Goal: Communication & Community: Answer question/provide support

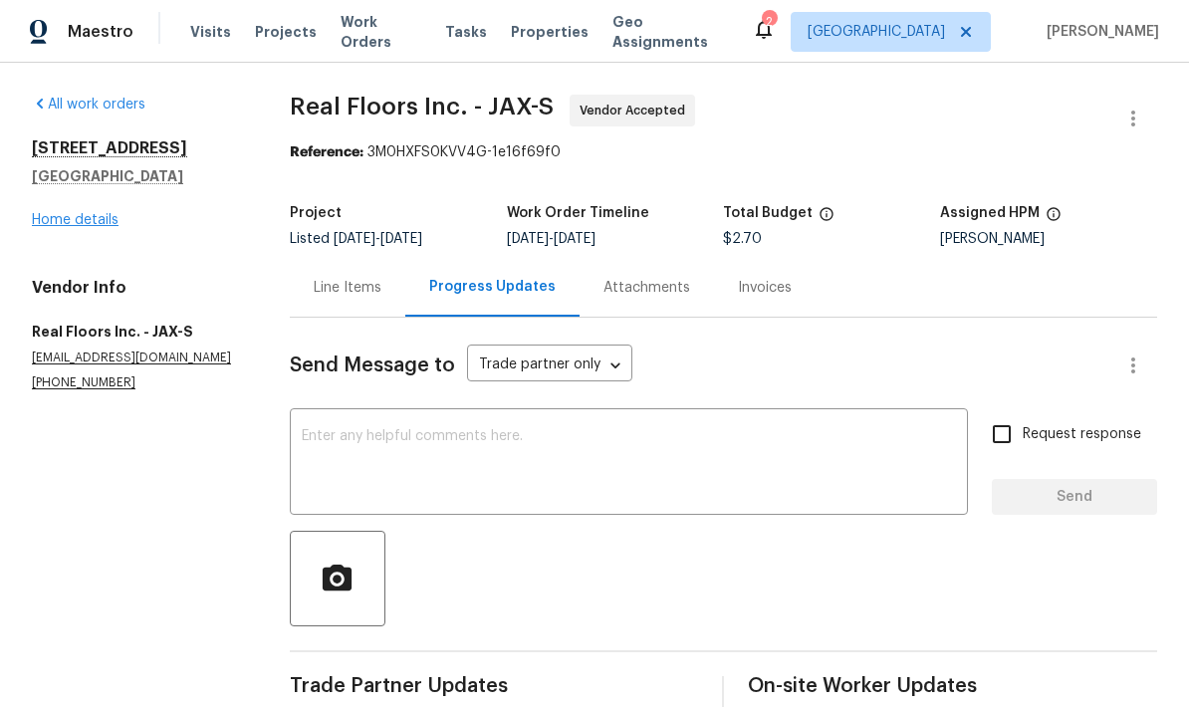
click at [97, 213] on link "Home details" at bounding box center [75, 220] width 87 height 14
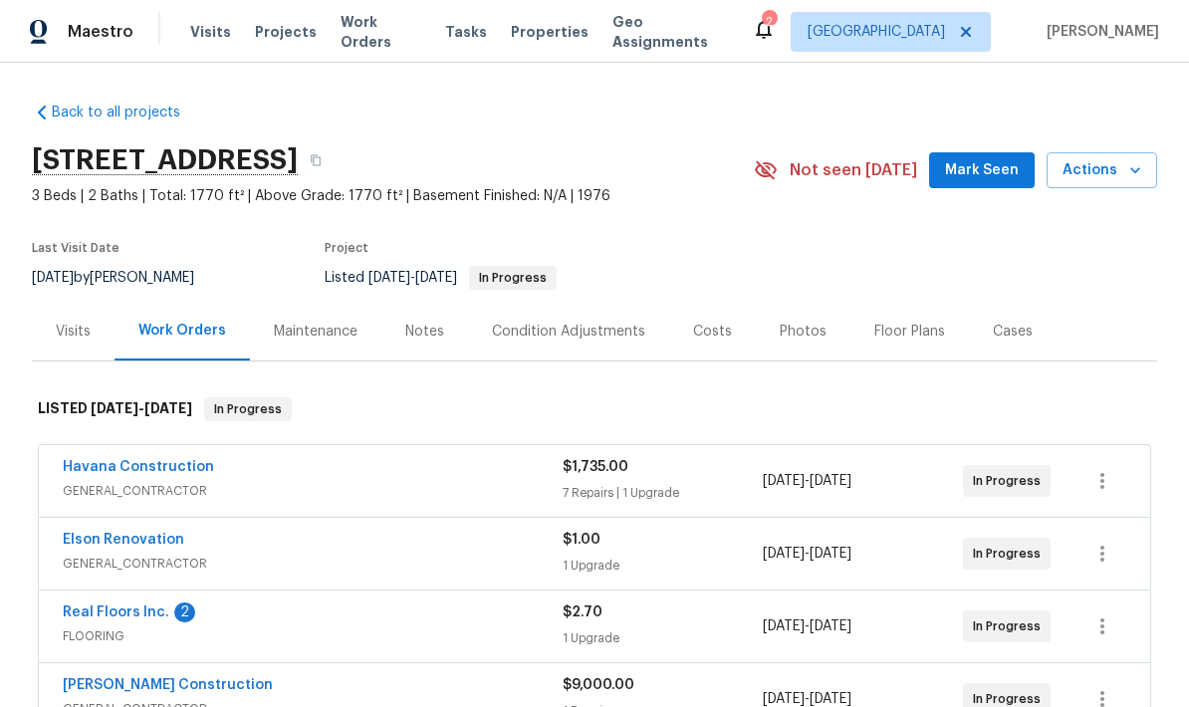
click at [913, 302] on div "Floor Plans" at bounding box center [909, 331] width 118 height 59
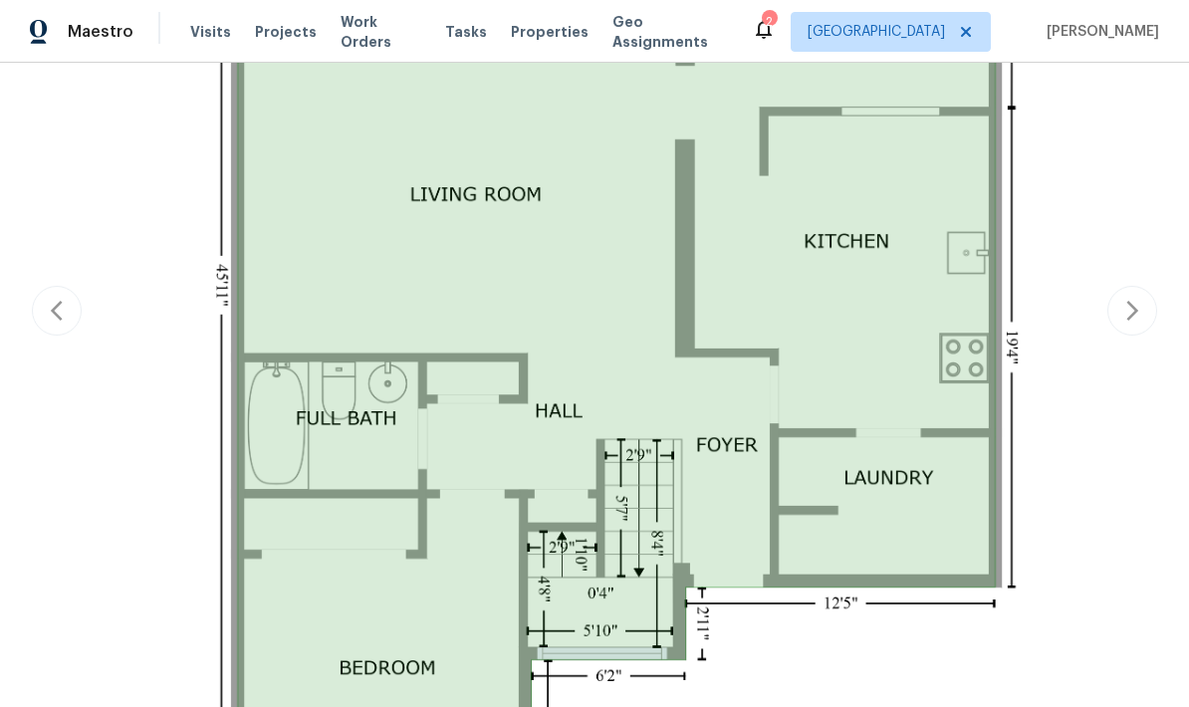
scroll to position [848, 0]
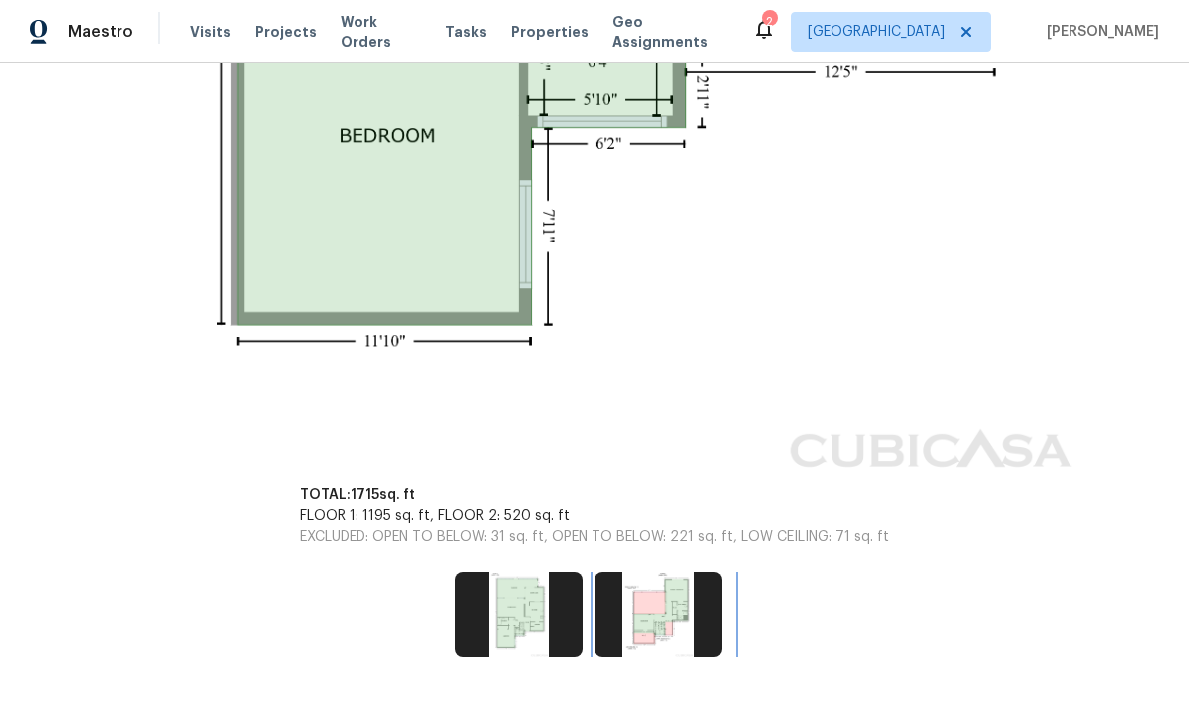
click at [661, 572] on img at bounding box center [657, 615] width 127 height 86
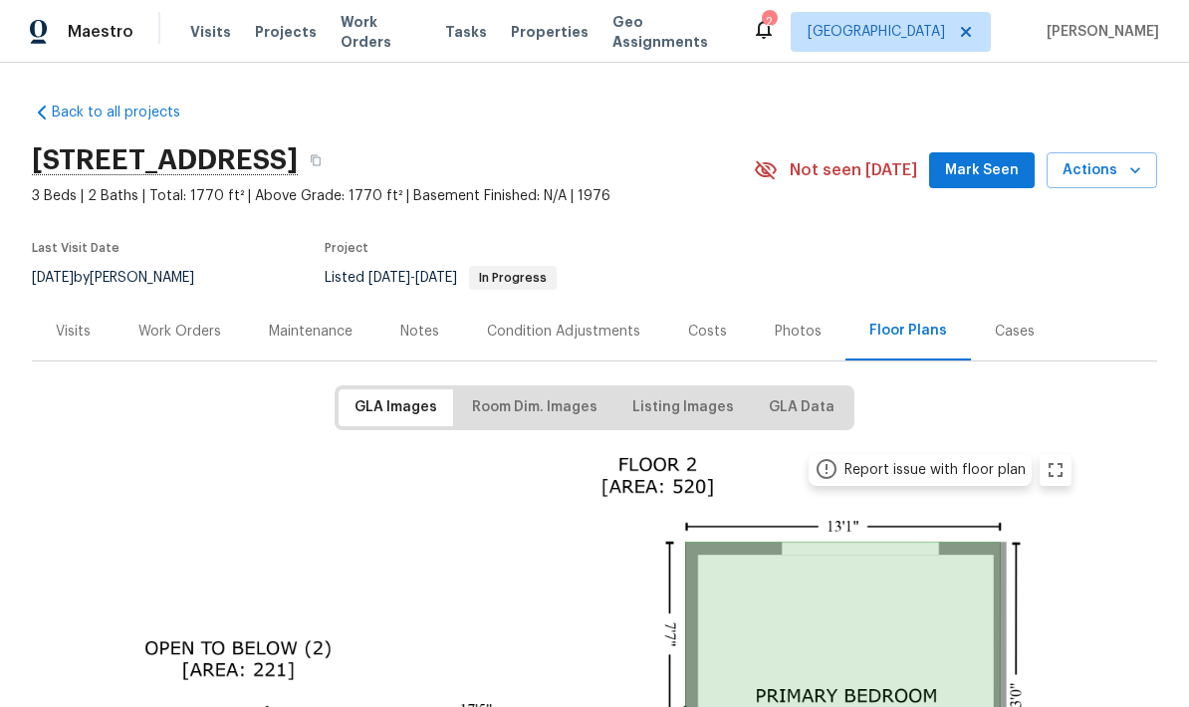
scroll to position [0, 0]
click at [178, 345] on div "Work Orders" at bounding box center [180, 331] width 130 height 59
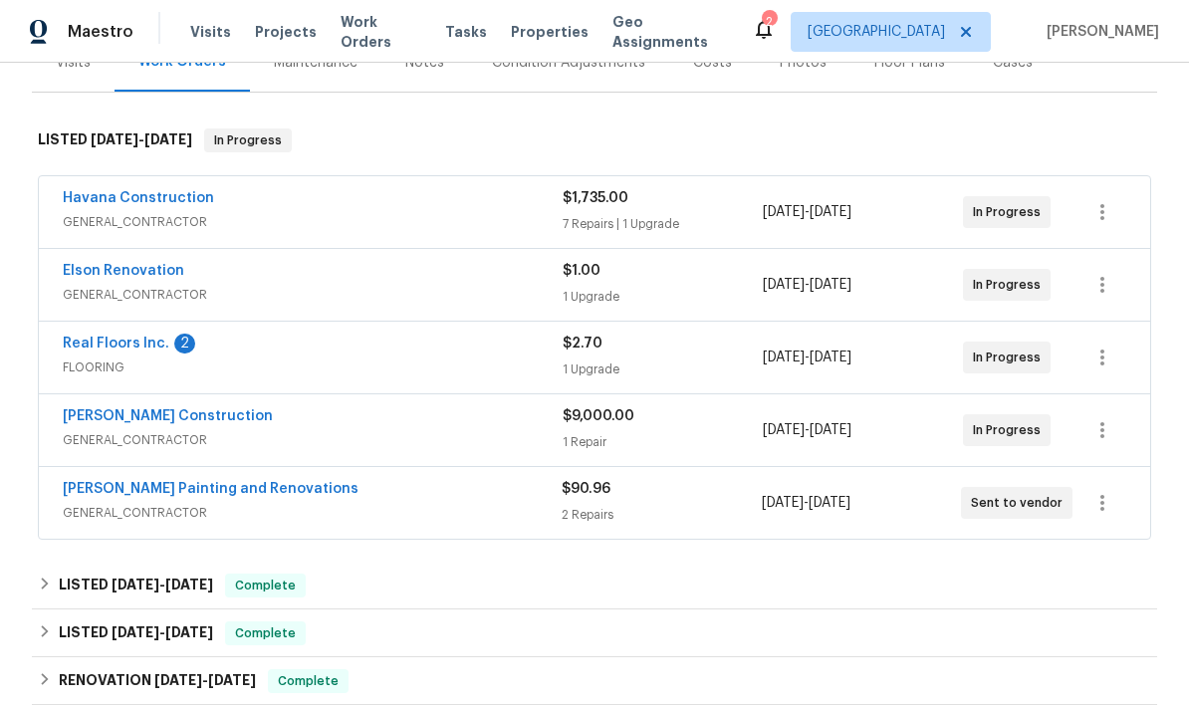
scroll to position [253, 0]
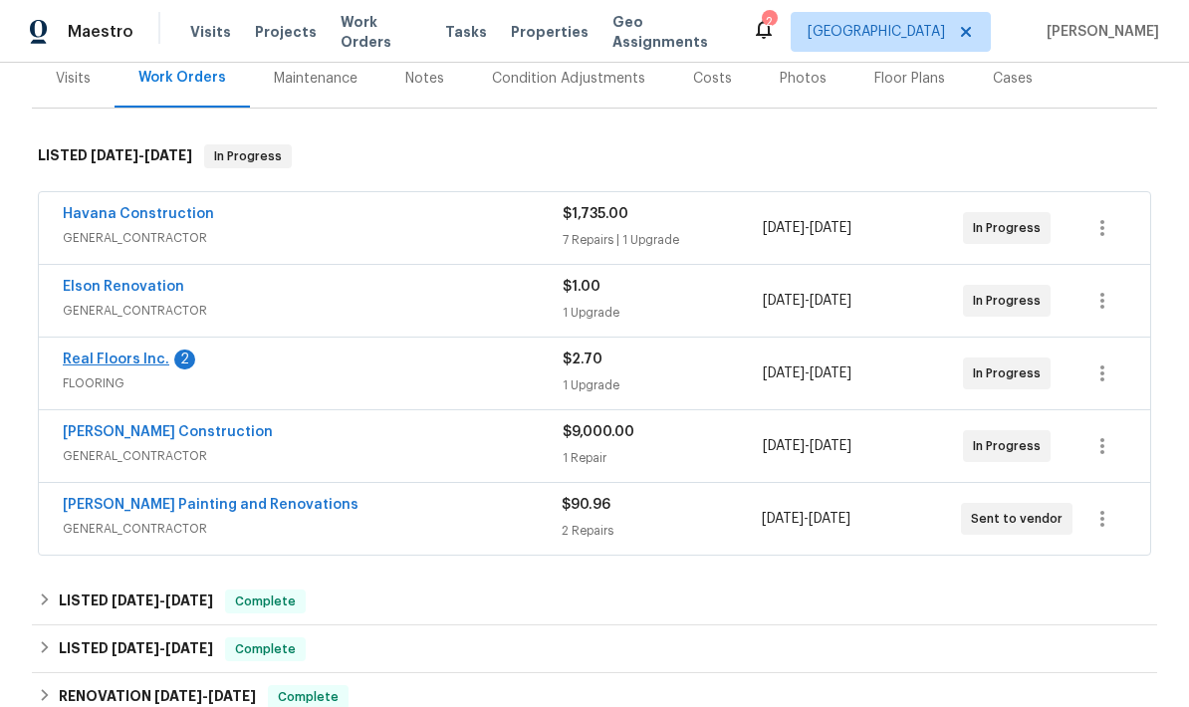
click at [128, 363] on link "Real Floors Inc." at bounding box center [116, 360] width 107 height 14
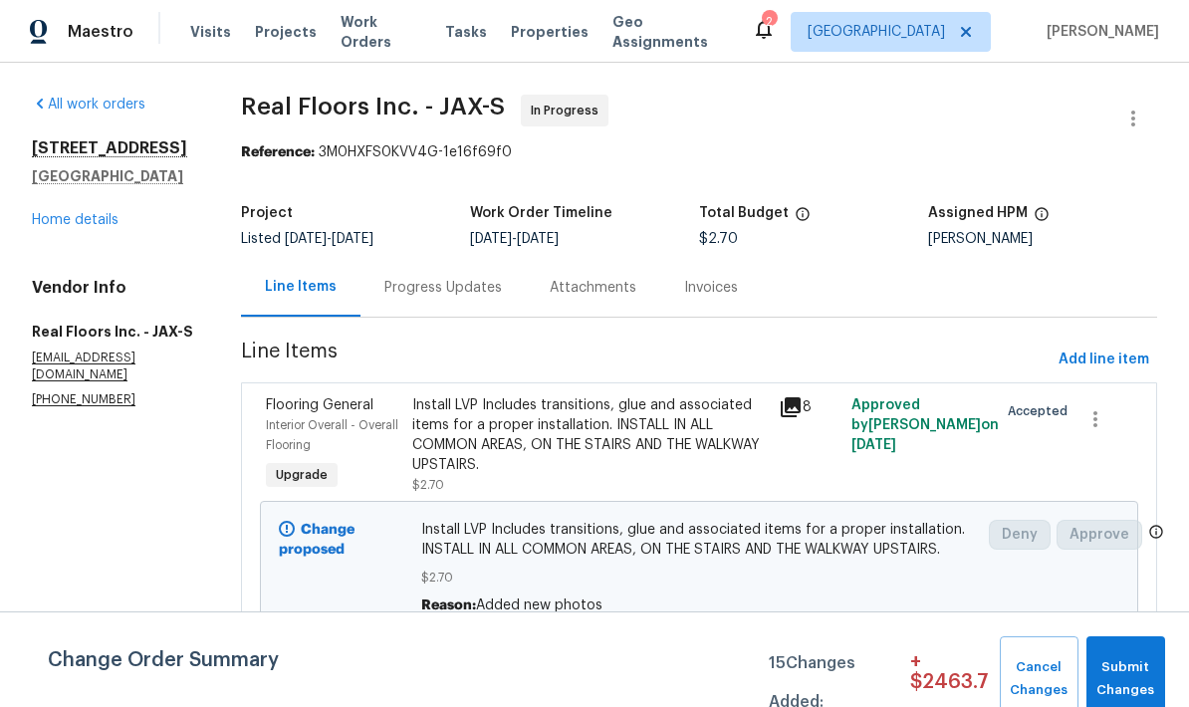
click at [436, 285] on div "Progress Updates" at bounding box center [443, 288] width 118 height 20
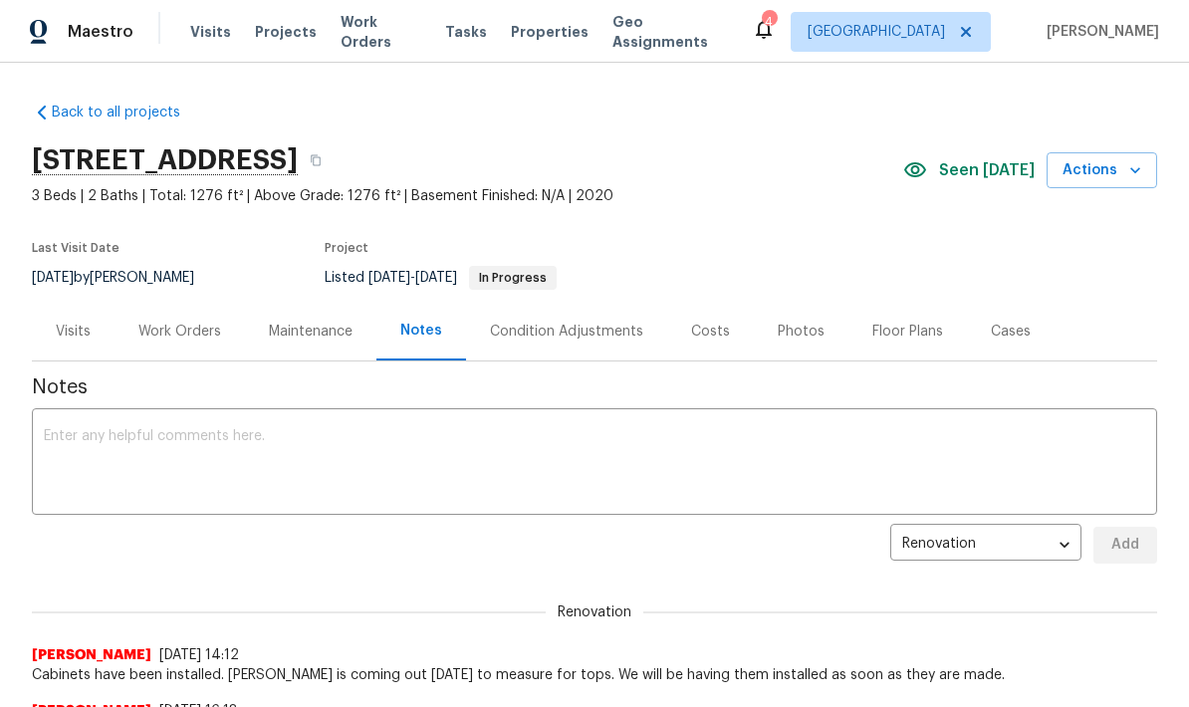
scroll to position [-19, 0]
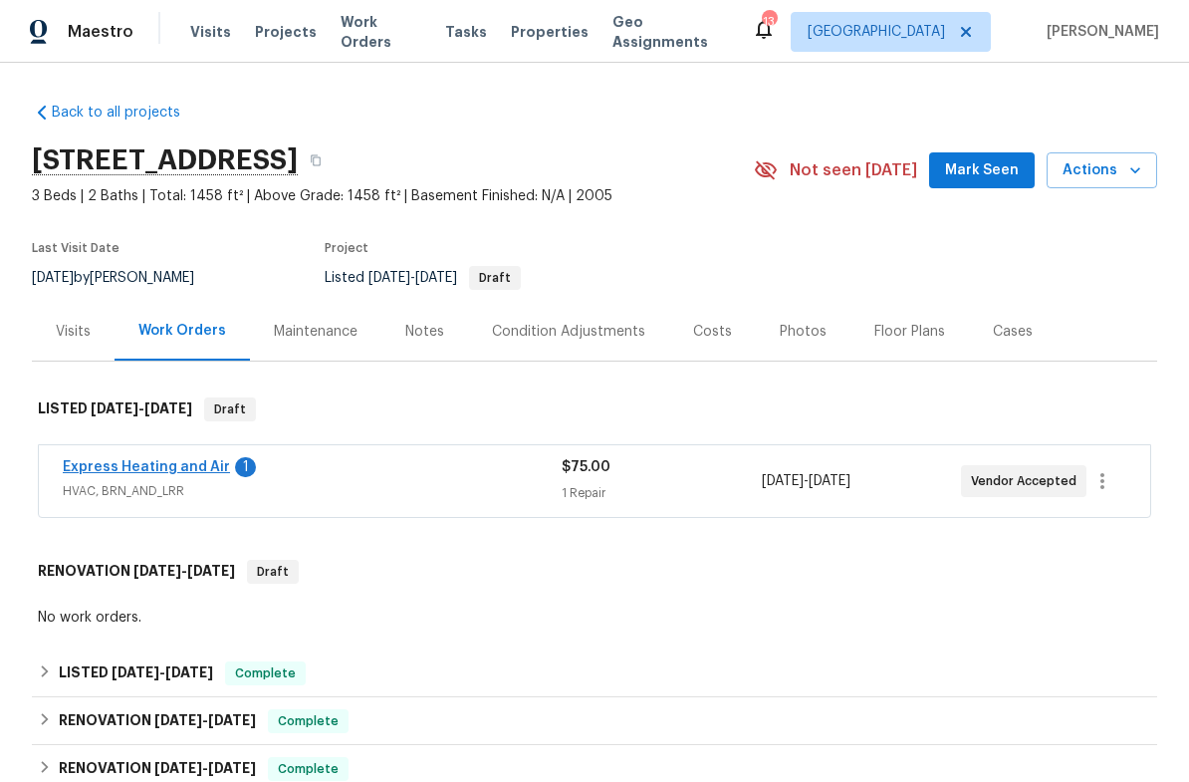
click at [187, 467] on link "Express Heating and Air" at bounding box center [146, 467] width 167 height 14
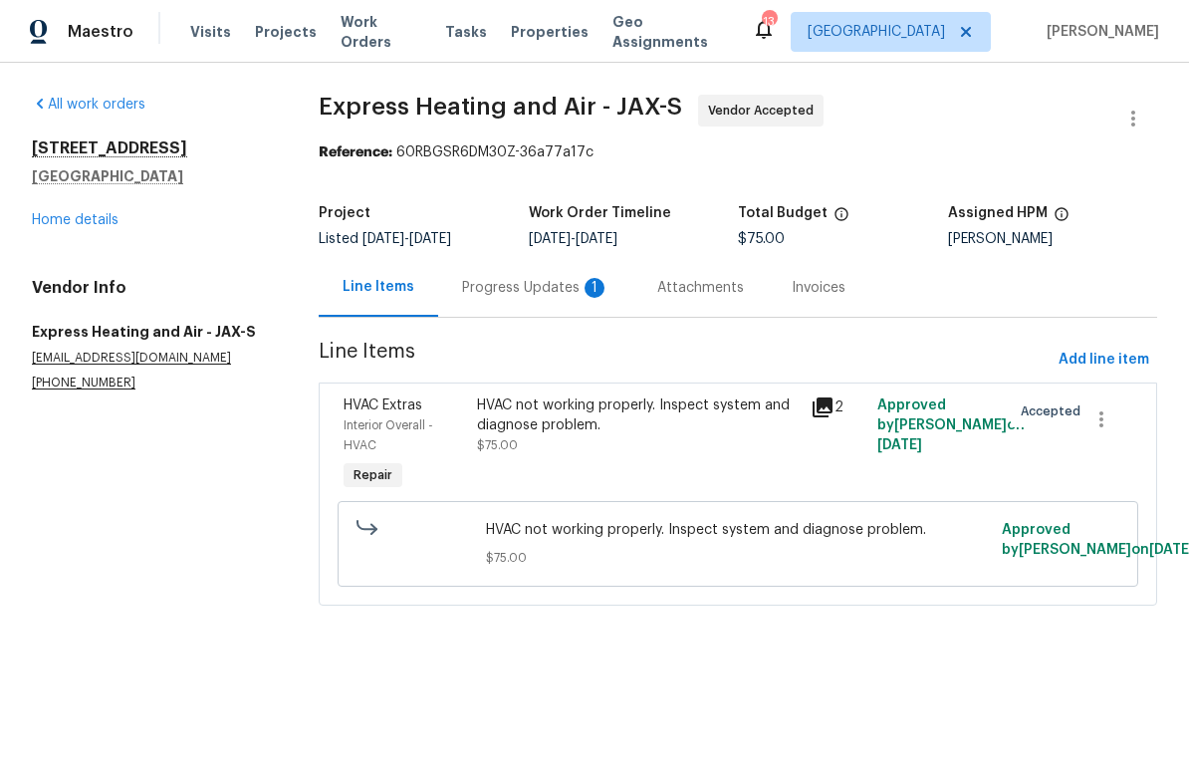
click at [523, 293] on div "Progress Updates 1" at bounding box center [535, 288] width 147 height 20
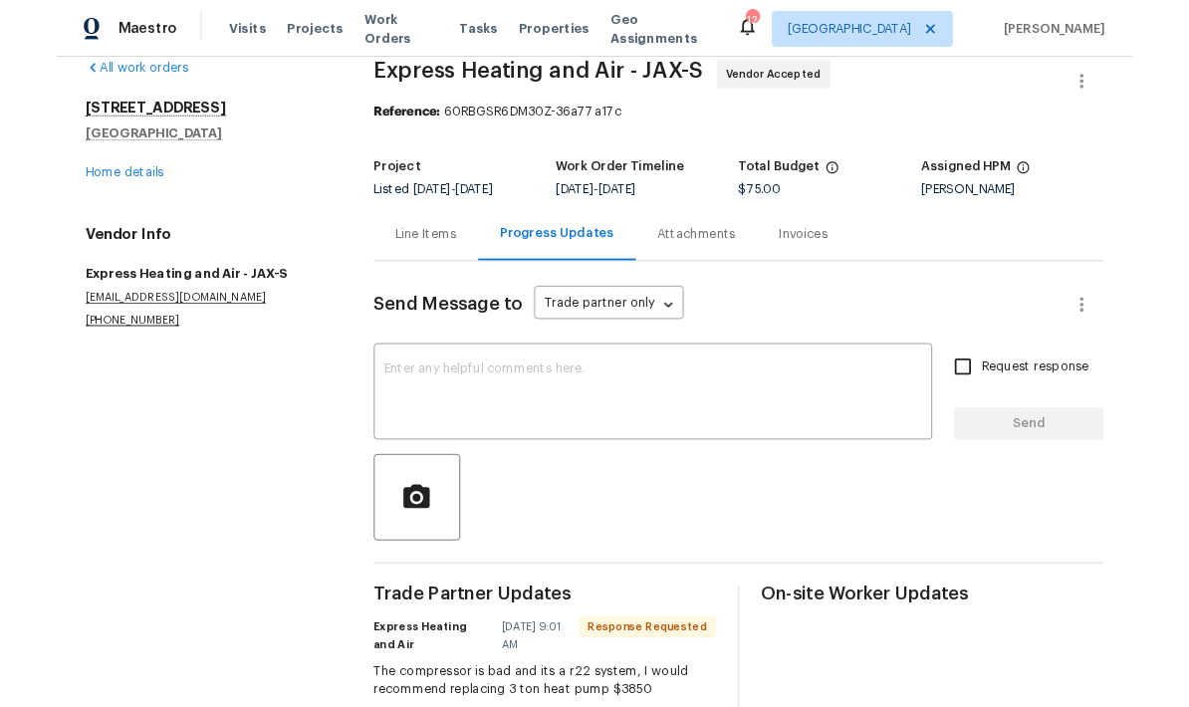
scroll to position [28, 0]
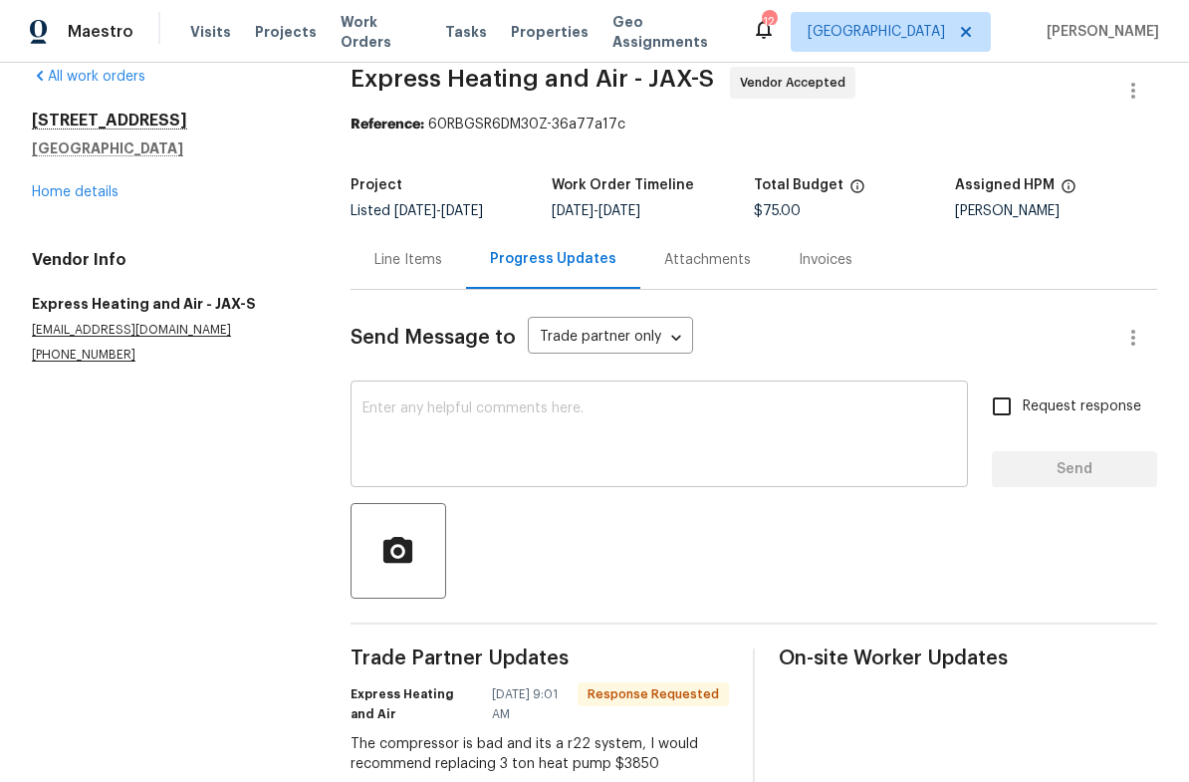
click at [510, 442] on textarea at bounding box center [658, 436] width 593 height 70
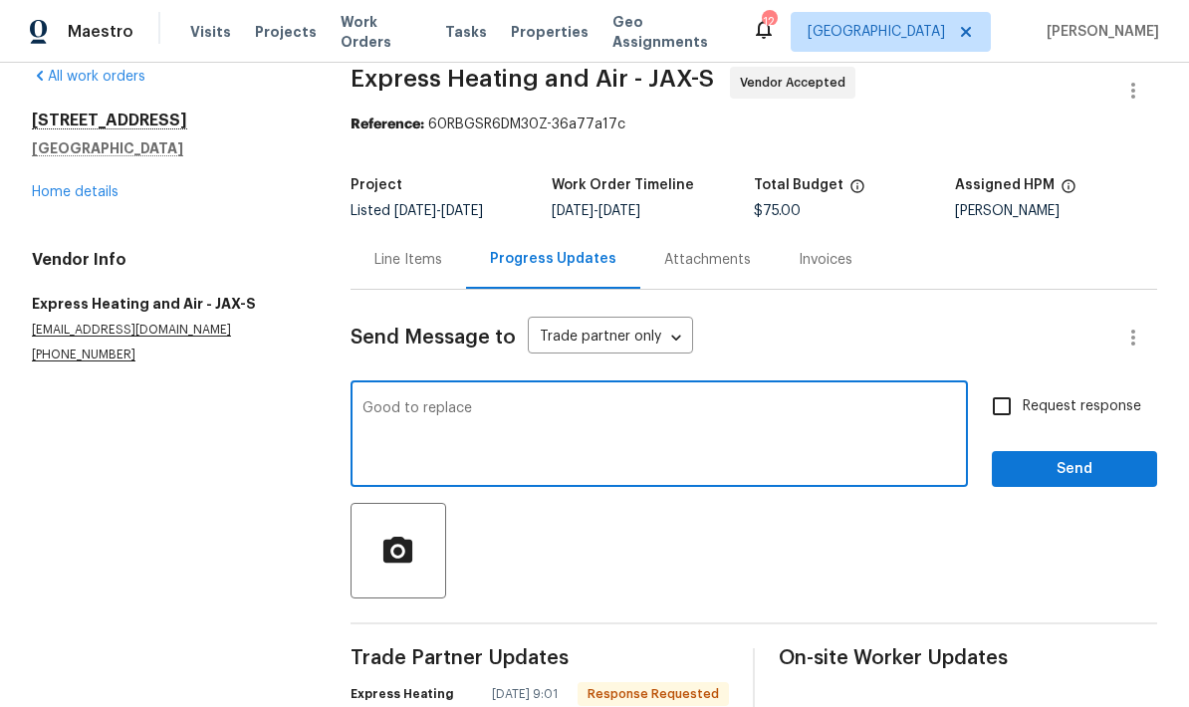
type textarea "Good to replace"
click at [1050, 486] on button "Send" at bounding box center [1074, 469] width 165 height 37
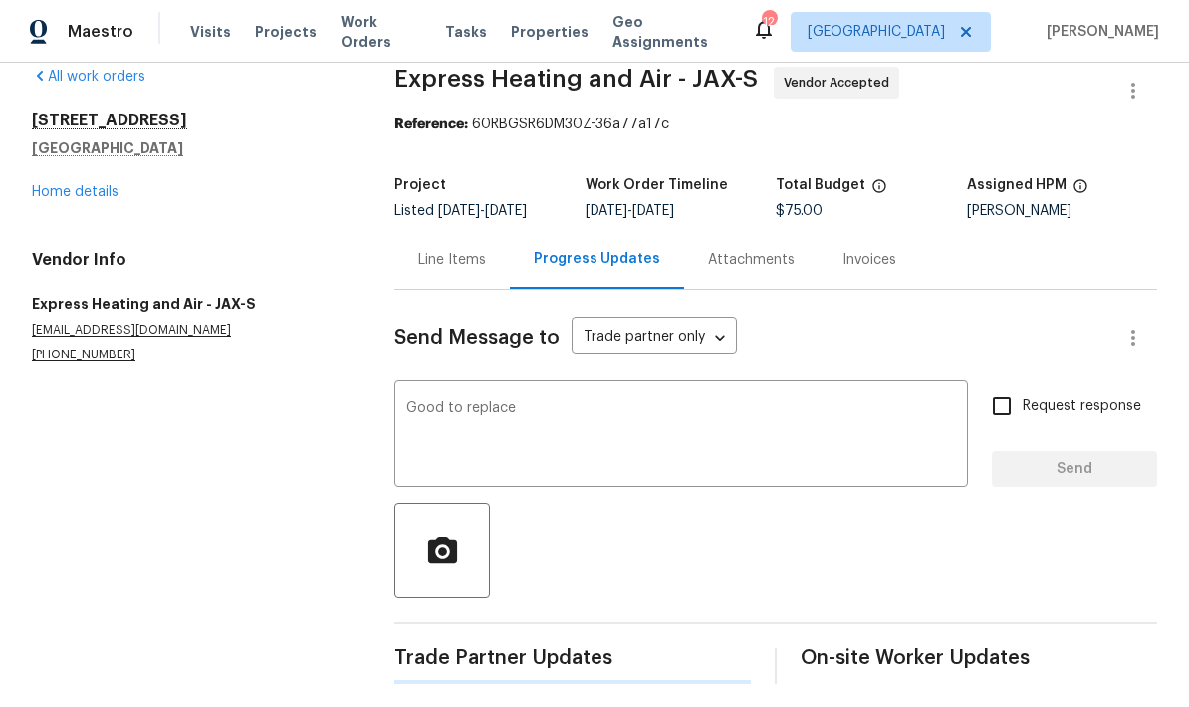
scroll to position [0, 0]
